Goal: Information Seeking & Learning: Learn about a topic

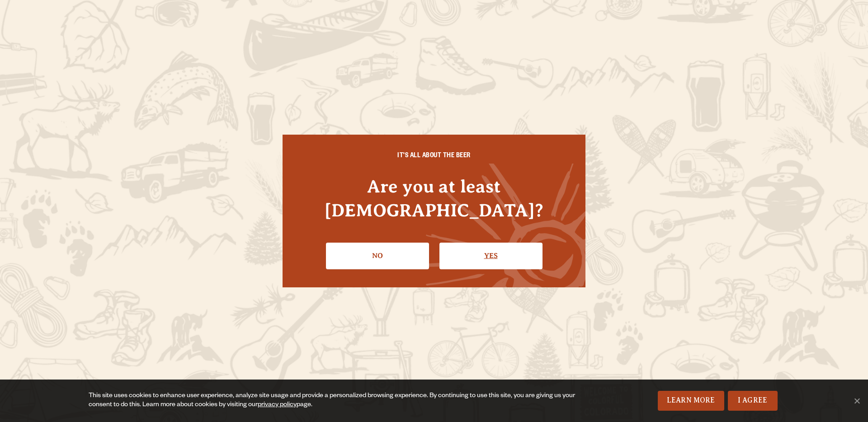
click at [467, 249] on link "Yes" at bounding box center [490, 256] width 103 height 26
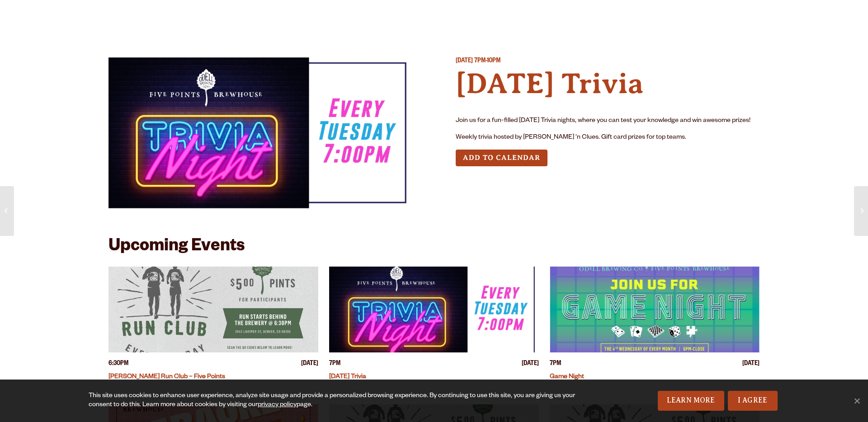
click at [467, 249] on div "Upcoming Events" at bounding box center [434, 252] width 651 height 29
click at [752, 402] on link "I Agree" at bounding box center [753, 401] width 50 height 20
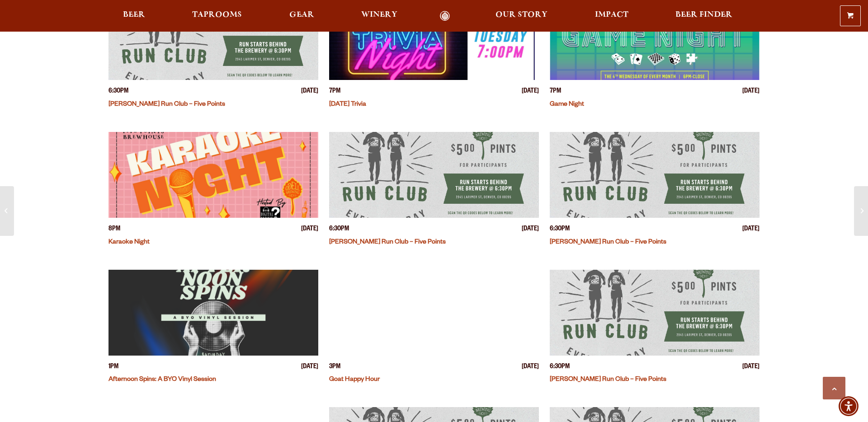
scroll to position [274, 0]
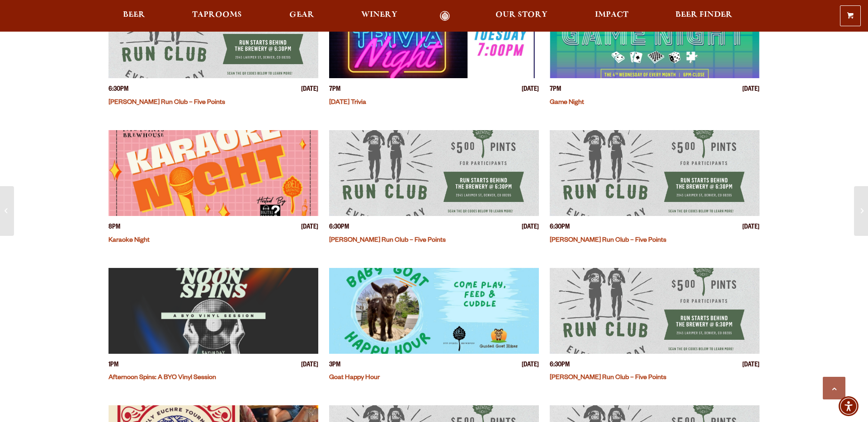
click at [459, 325] on img "View event details" at bounding box center [434, 311] width 210 height 86
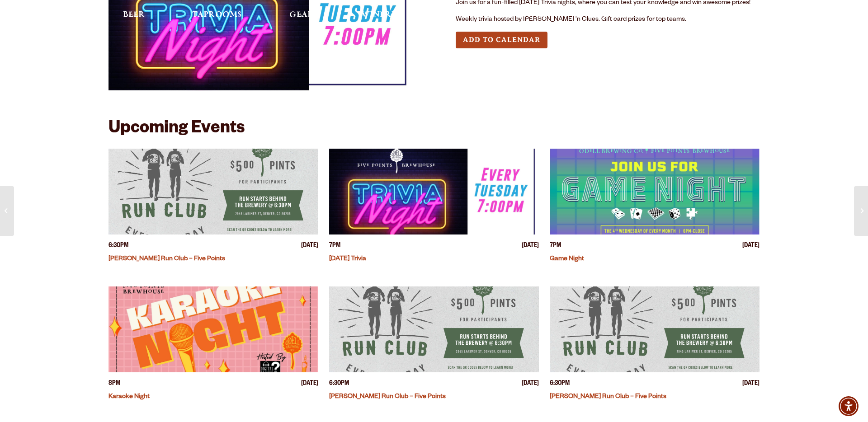
scroll to position [0, 0]
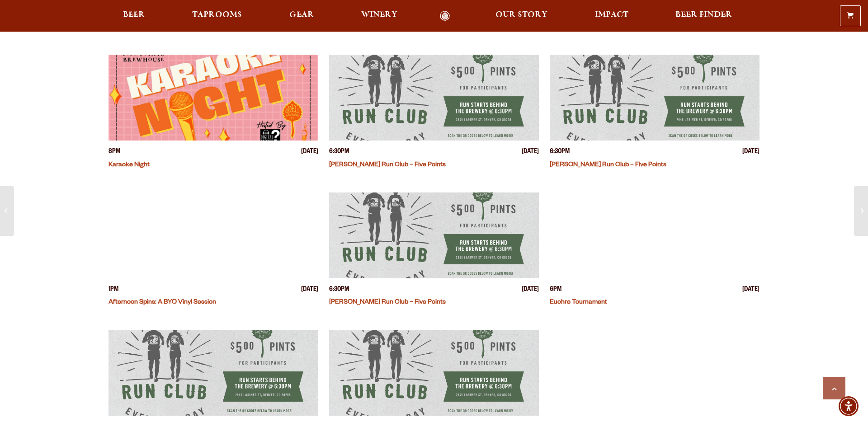
scroll to position [370, 0]
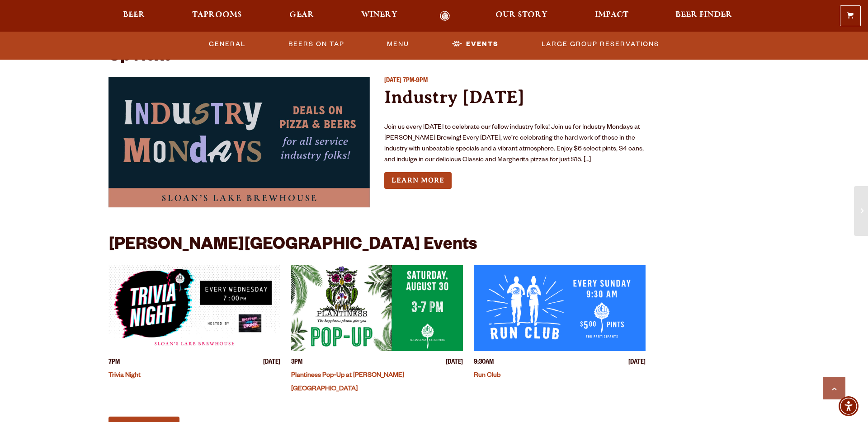
scroll to position [2000, 0]
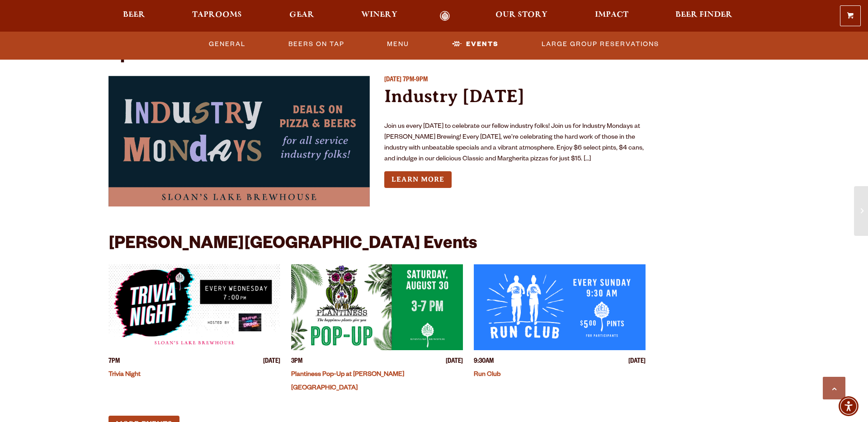
click at [184, 322] on img "View event details" at bounding box center [195, 307] width 172 height 86
